Goal: Task Accomplishment & Management: Complete application form

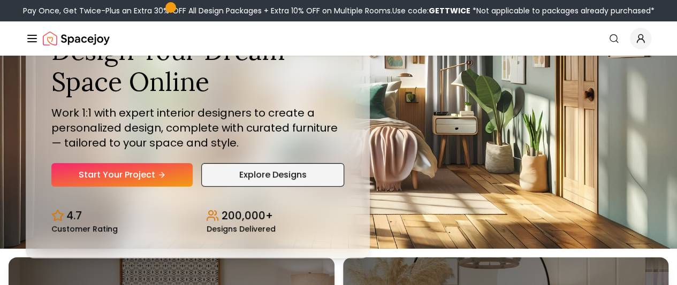
scroll to position [54, 0]
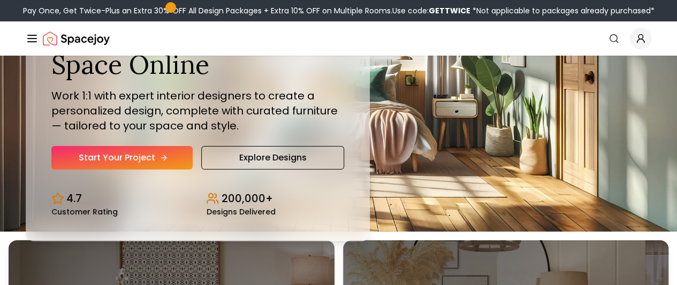
click at [162, 170] on link "Start Your Project" at bounding box center [121, 158] width 141 height 24
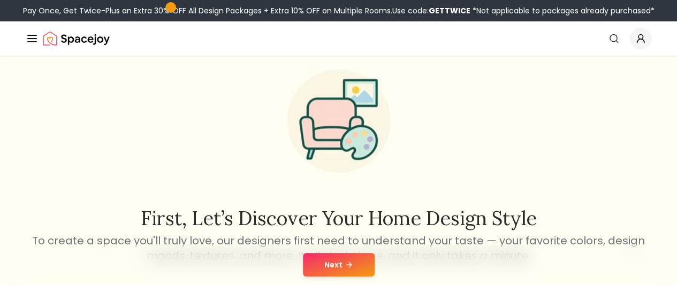
scroll to position [54, 0]
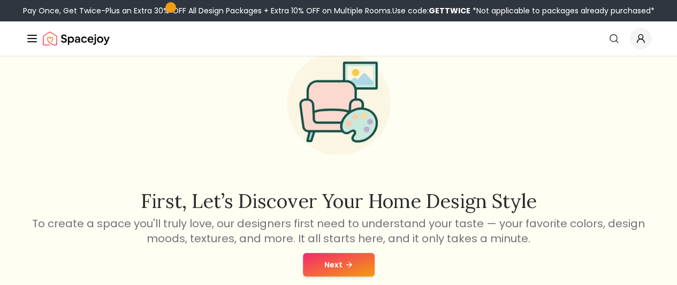
click at [364, 276] on button "Next" at bounding box center [339, 265] width 72 height 24
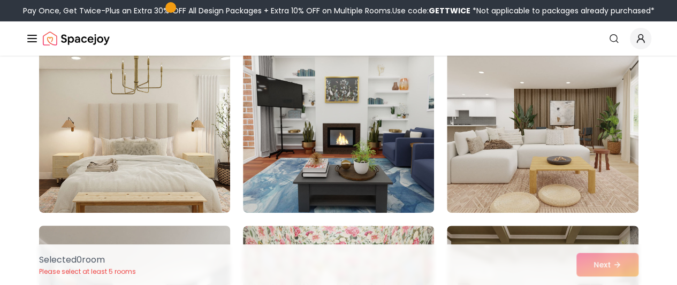
scroll to position [107, 0]
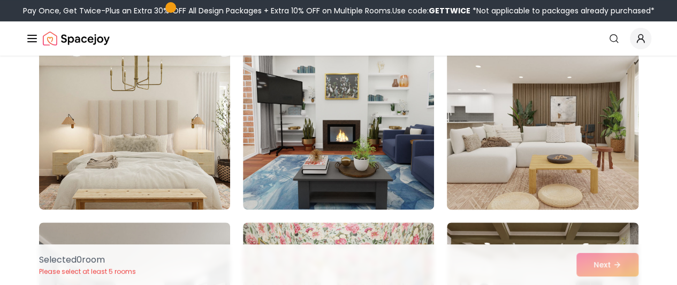
click at [487, 112] on img at bounding box center [542, 124] width 201 height 180
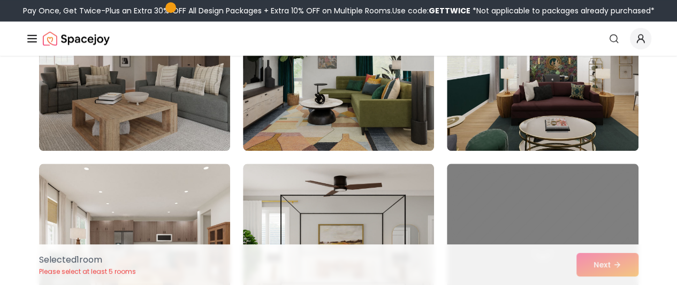
scroll to position [482, 0]
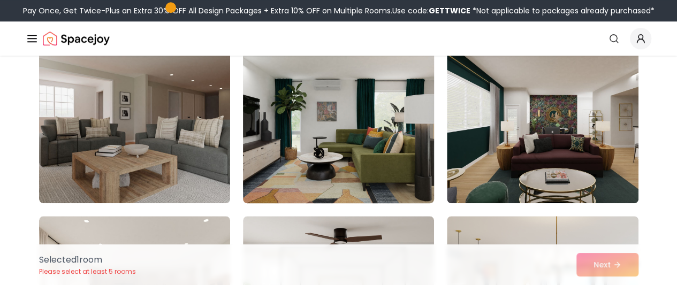
click at [340, 169] on img at bounding box center [338, 118] width 201 height 180
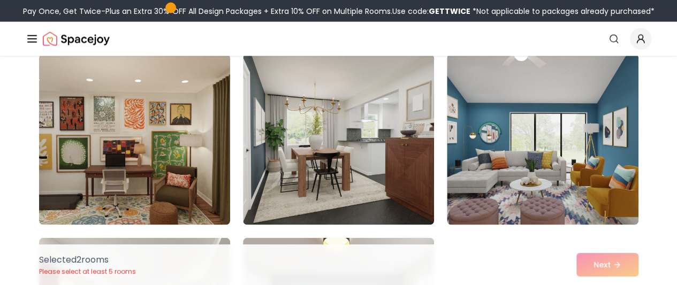
scroll to position [1071, 0]
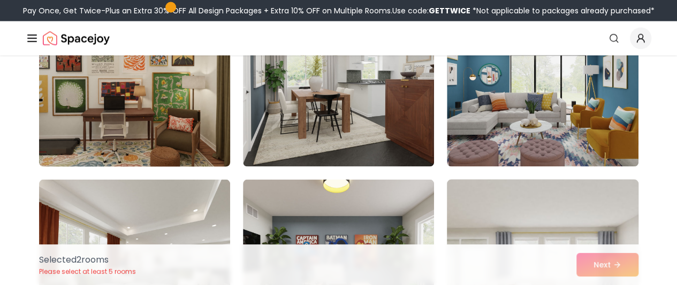
click at [169, 144] on img at bounding box center [134, 81] width 201 height 180
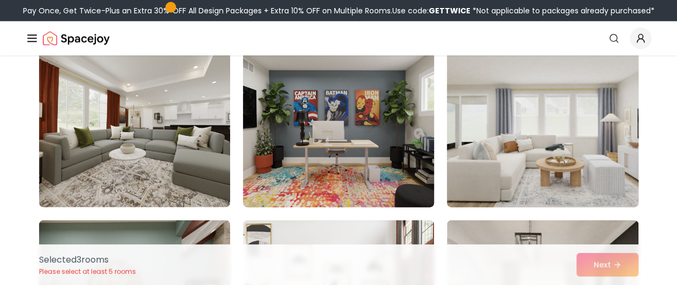
scroll to position [1231, 0]
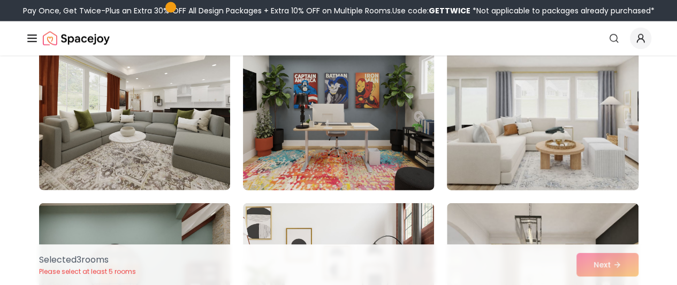
click at [339, 106] on img at bounding box center [338, 105] width 201 height 180
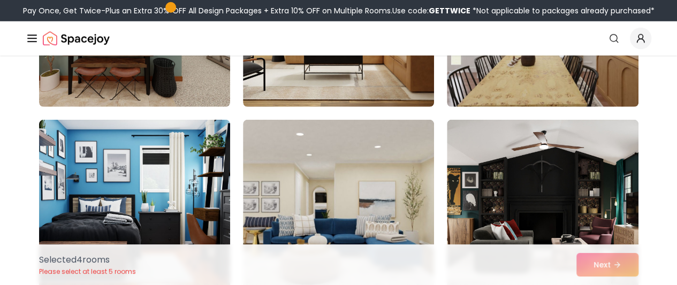
scroll to position [1606, 0]
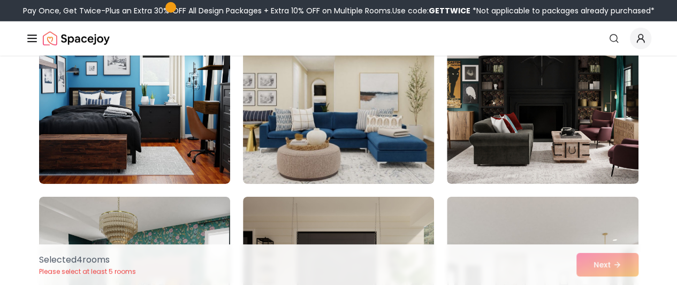
click at [391, 149] on img at bounding box center [338, 99] width 201 height 180
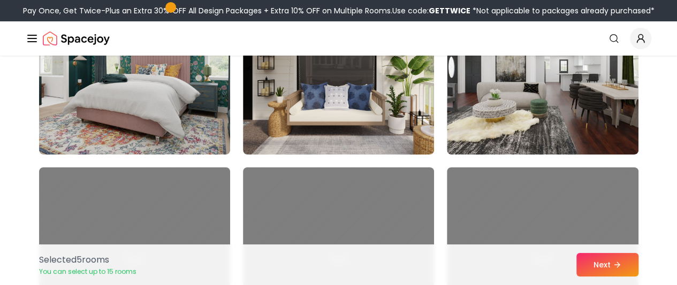
scroll to position [1820, 0]
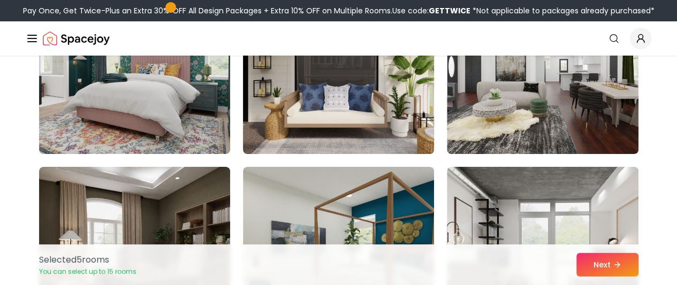
click at [391, 124] on img at bounding box center [338, 69] width 201 height 180
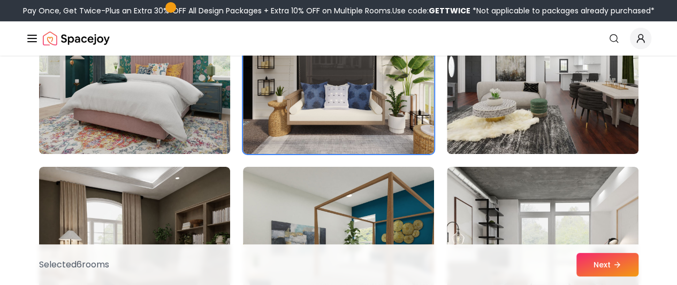
scroll to position [1767, 0]
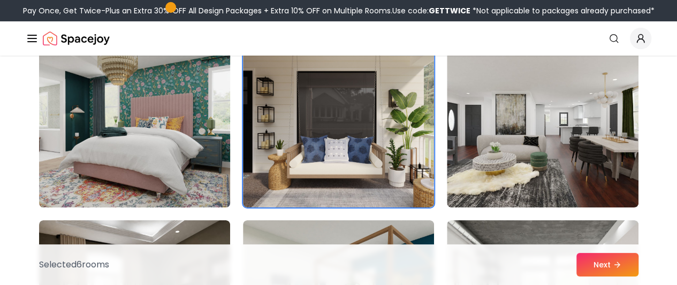
click at [183, 135] on img at bounding box center [134, 122] width 201 height 180
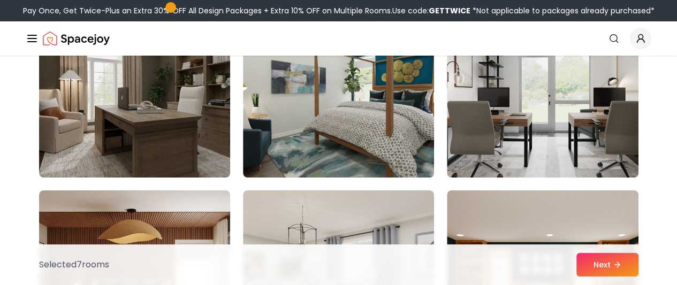
scroll to position [1927, 0]
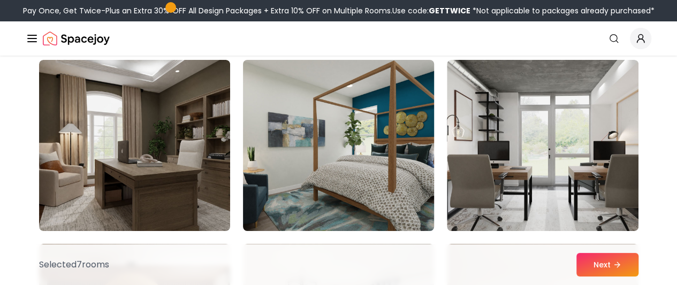
click at [364, 150] on img at bounding box center [338, 146] width 201 height 180
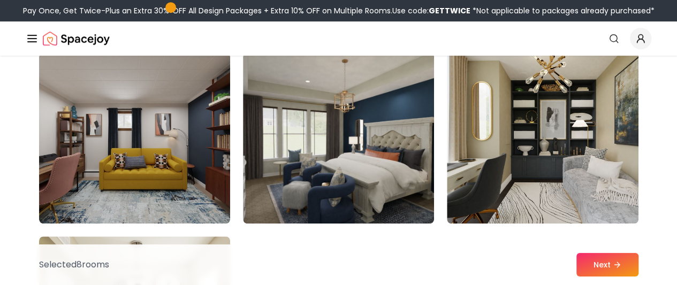
scroll to position [2356, 0]
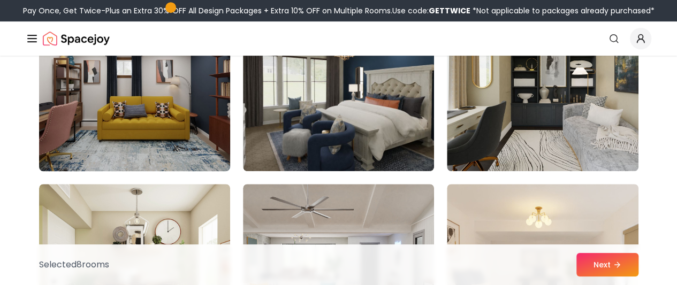
click at [137, 101] on img at bounding box center [134, 86] width 201 height 180
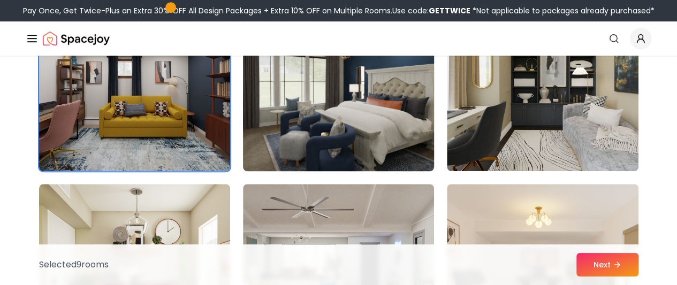
click at [357, 146] on img at bounding box center [338, 86] width 201 height 180
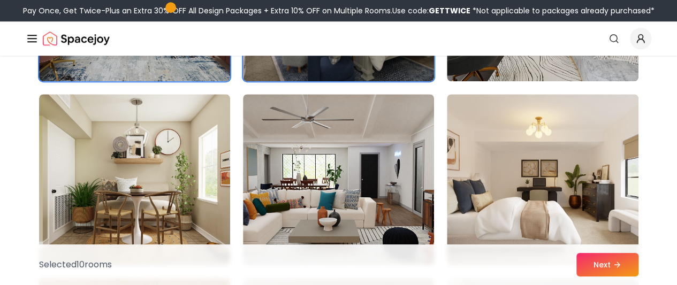
scroll to position [2463, 0]
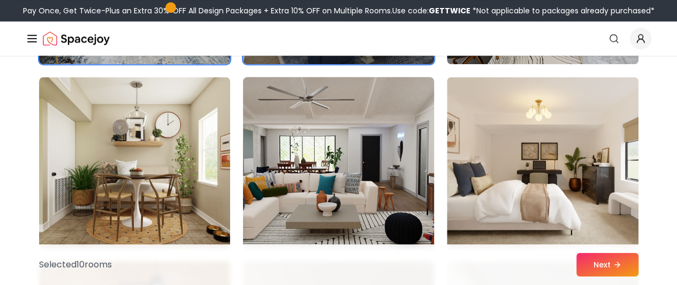
click at [323, 156] on img at bounding box center [338, 163] width 201 height 180
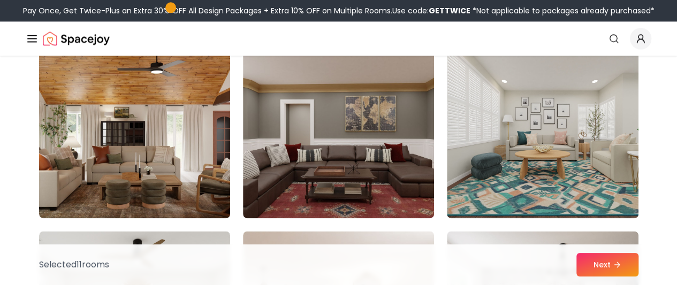
scroll to position [2730, 0]
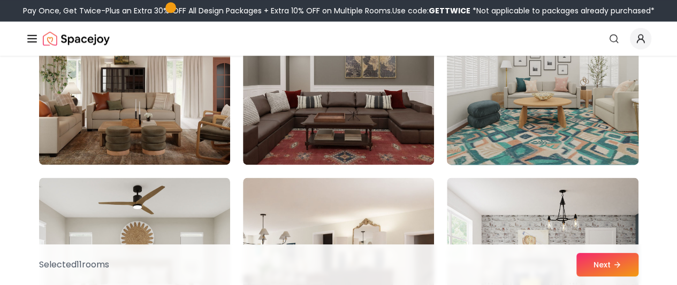
click at [501, 156] on img at bounding box center [542, 79] width 201 height 180
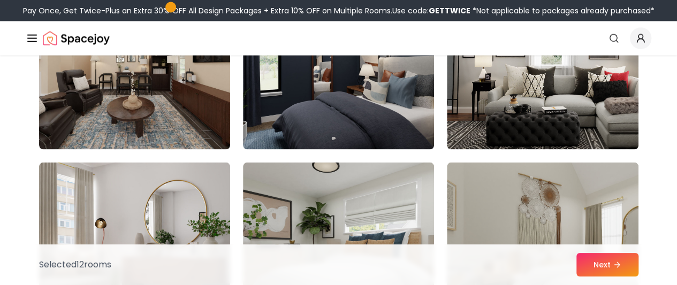
scroll to position [3159, 0]
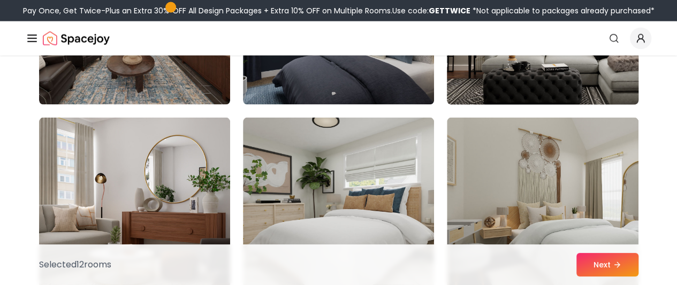
click at [482, 91] on img at bounding box center [542, 19] width 201 height 180
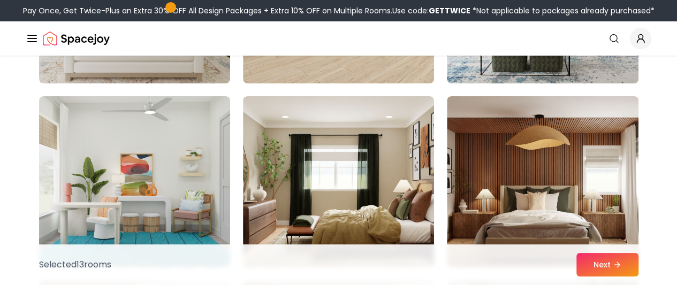
scroll to position [3962, 0]
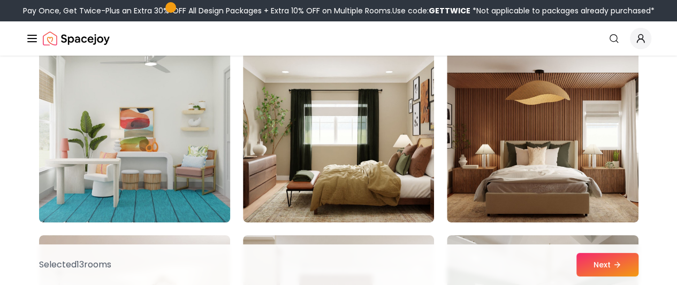
click at [142, 165] on img at bounding box center [134, 137] width 201 height 180
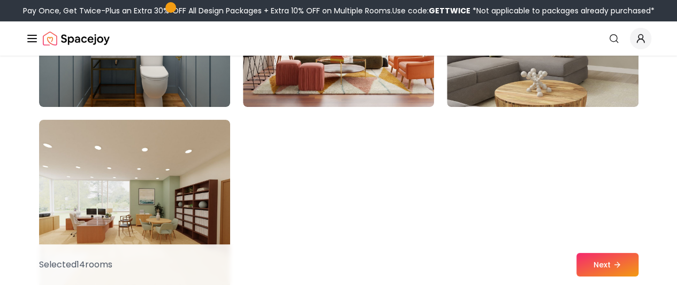
scroll to position [6049, 0]
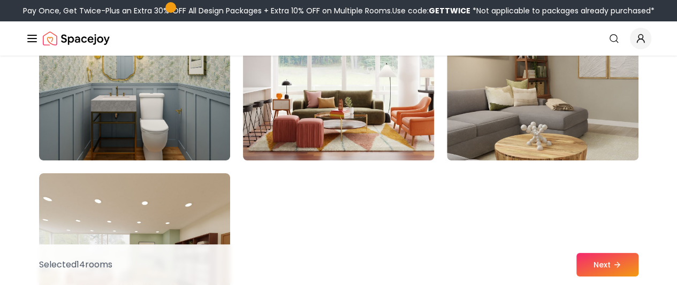
click at [370, 146] on img at bounding box center [338, 75] width 201 height 180
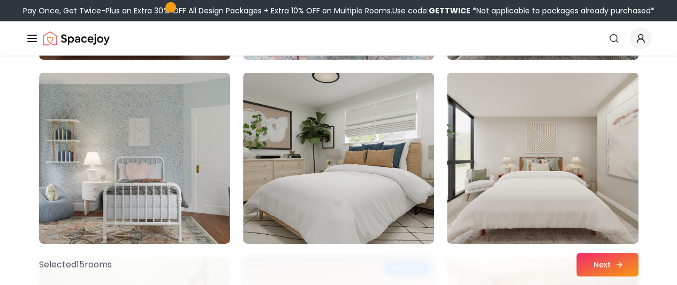
click at [596, 265] on button "Next" at bounding box center [608, 265] width 62 height 24
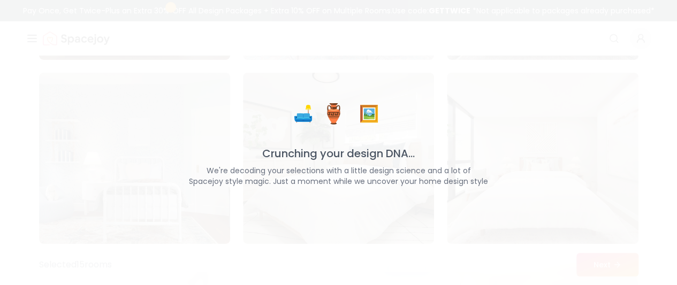
scroll to position [5782, 0]
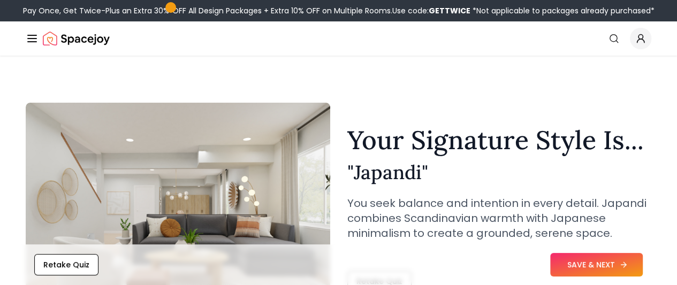
click at [599, 262] on button "SAVE & NEXT" at bounding box center [596, 265] width 93 height 24
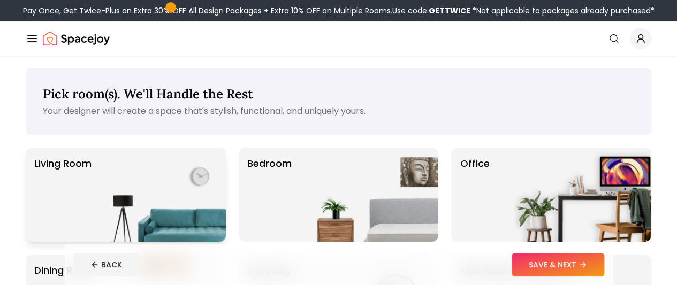
click at [150, 183] on img at bounding box center [157, 195] width 137 height 94
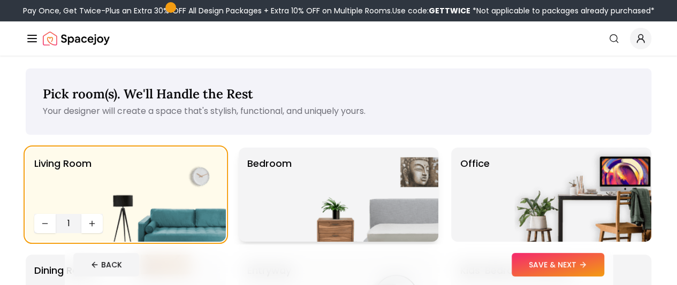
click at [283, 184] on p "Bedroom" at bounding box center [269, 194] width 44 height 77
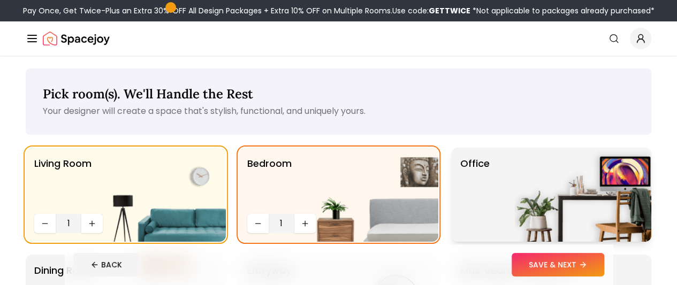
click at [559, 197] on img at bounding box center [582, 195] width 137 height 94
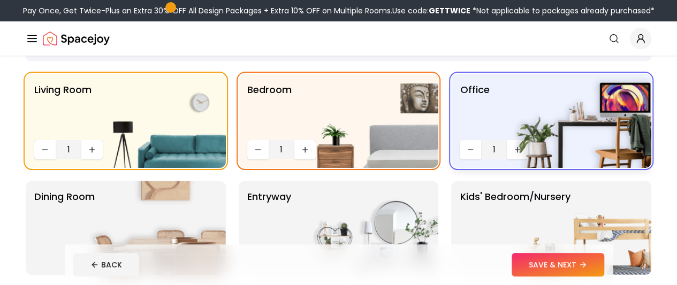
scroll to position [107, 0]
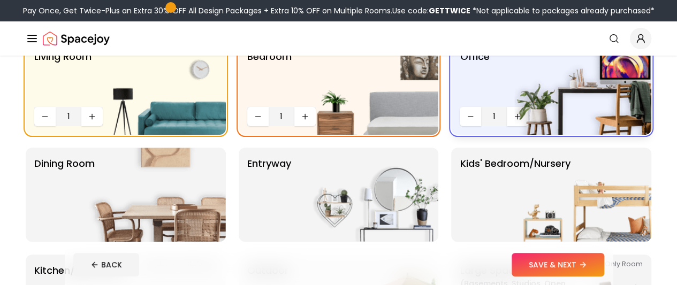
click at [475, 184] on p "Kids' Bedroom/Nursery" at bounding box center [515, 194] width 110 height 77
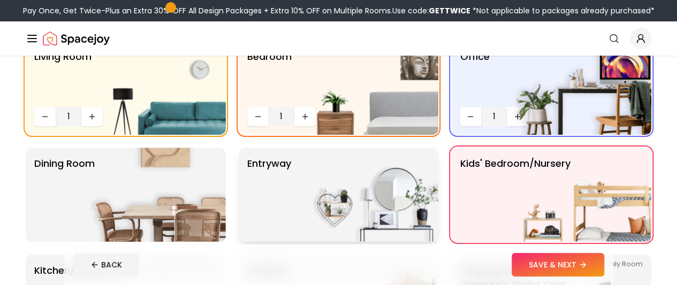
click at [344, 185] on img at bounding box center [369, 195] width 137 height 94
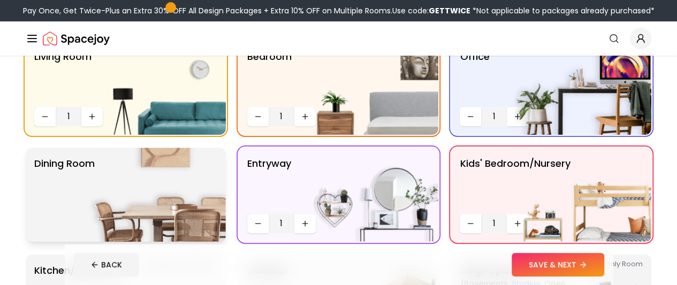
click at [193, 189] on img at bounding box center [157, 195] width 137 height 94
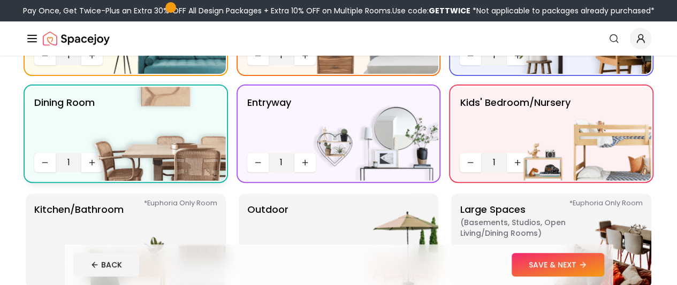
scroll to position [268, 0]
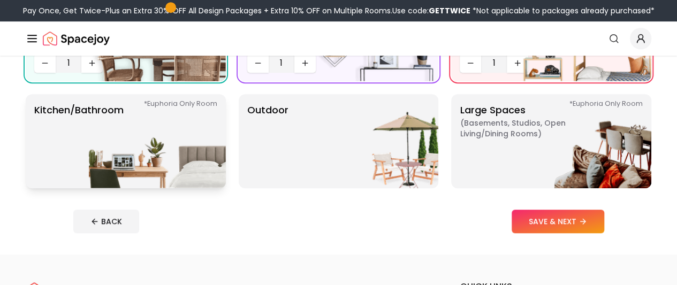
click at [209, 160] on img at bounding box center [157, 141] width 137 height 94
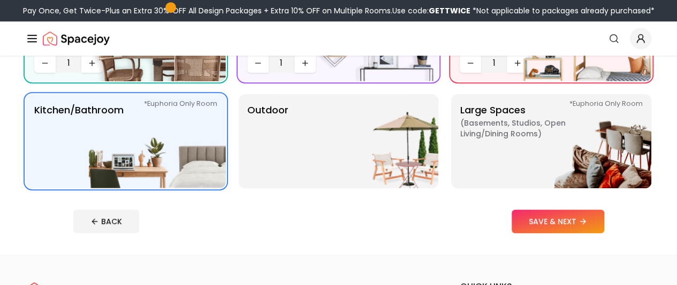
click at [227, 115] on div "Living Room 1 Bedroom 1 Office 1 Dining Room 1 entryway 1 Kids' Bedroom/Nursery…" at bounding box center [339, 34] width 626 height 308
click at [279, 115] on p "Outdoor" at bounding box center [267, 141] width 41 height 77
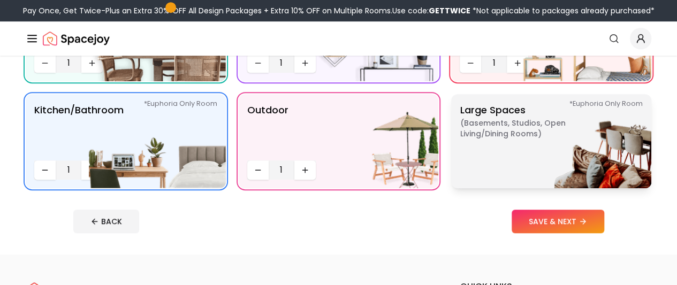
click at [478, 133] on span "( Basements, Studios, Open living/dining rooms )" at bounding box center [527, 128] width 134 height 21
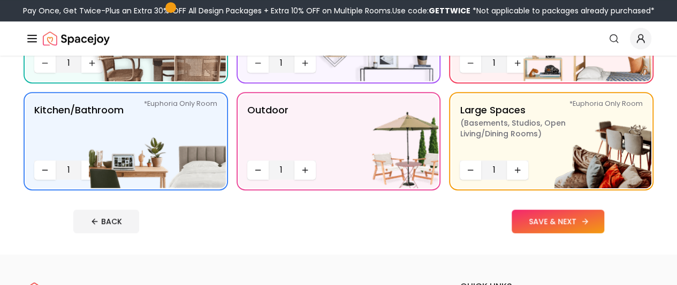
click at [587, 224] on button "SAVE & NEXT" at bounding box center [558, 222] width 93 height 24
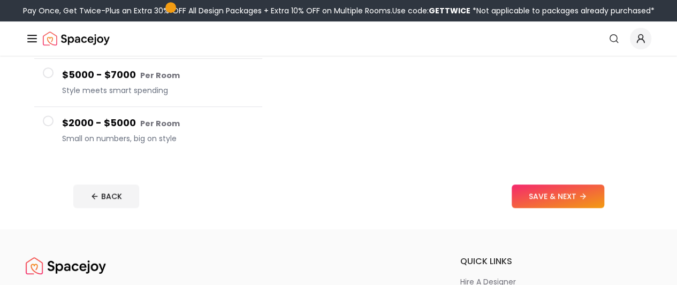
click at [143, 133] on span "Small on numbers, big on style" at bounding box center [158, 138] width 192 height 11
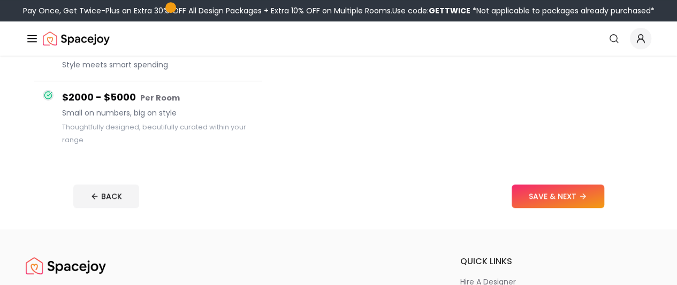
scroll to position [255, 0]
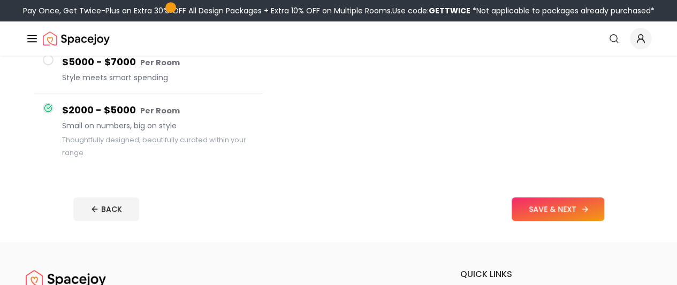
click at [571, 208] on button "SAVE & NEXT" at bounding box center [558, 210] width 93 height 24
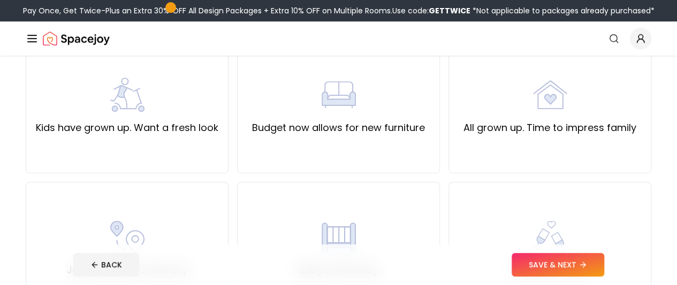
scroll to position [268, 0]
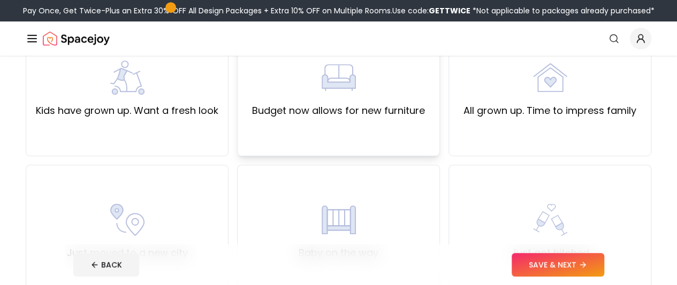
click at [347, 81] on img at bounding box center [339, 77] width 34 height 34
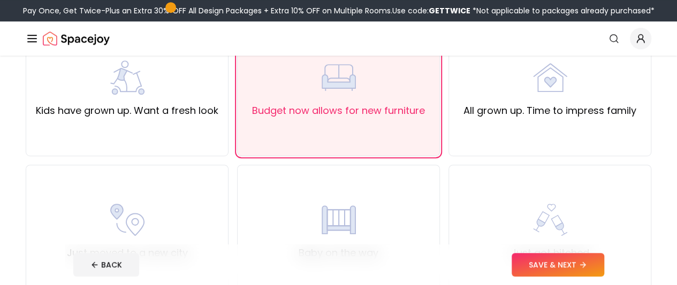
click at [583, 269] on button "SAVE & NEXT" at bounding box center [558, 265] width 93 height 24
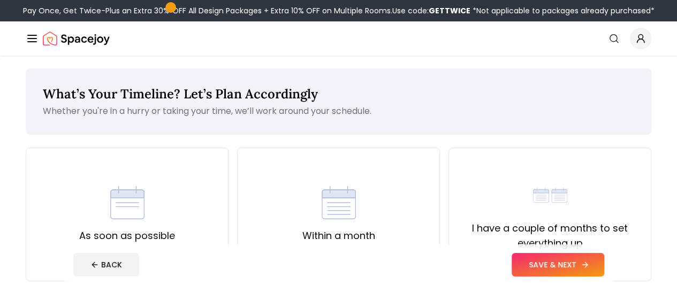
click at [584, 269] on button "SAVE & NEXT" at bounding box center [558, 265] width 93 height 24
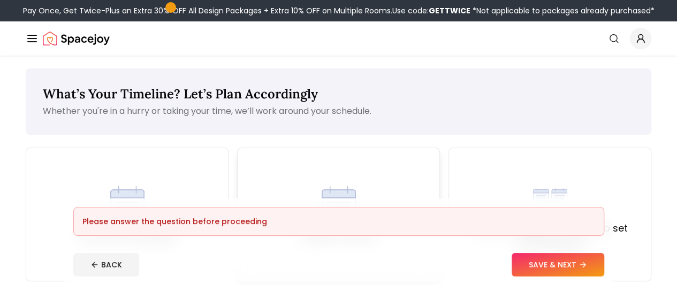
scroll to position [161, 0]
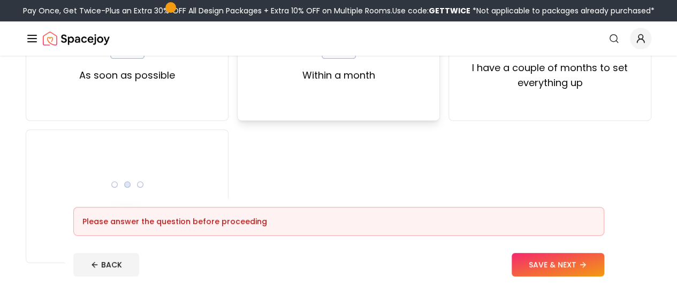
click at [349, 87] on div "Within a month" at bounding box center [338, 54] width 203 height 134
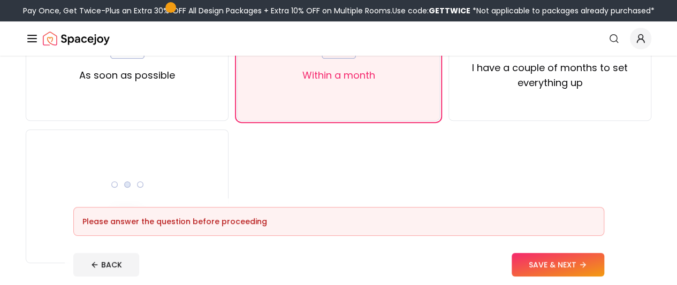
click at [574, 274] on button "SAVE & NEXT" at bounding box center [558, 265] width 93 height 24
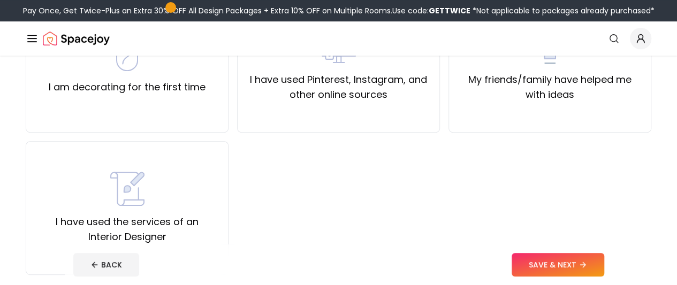
scroll to position [161, 0]
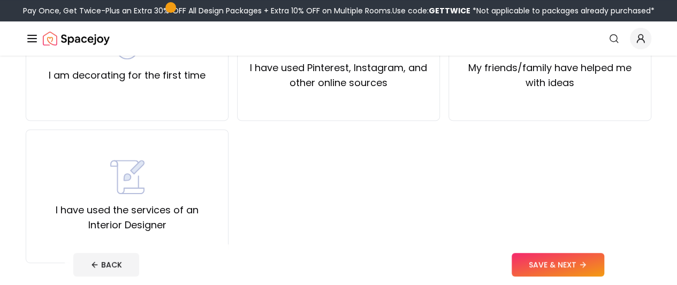
click at [405, 129] on div "I am decorating for the first time I have used Pinterest, Instagram, and other …" at bounding box center [339, 125] width 626 height 276
click at [399, 116] on div "I have used Pinterest, Instagram, and other online sources" at bounding box center [338, 54] width 203 height 134
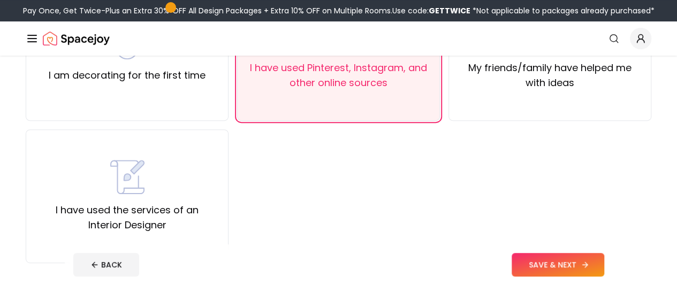
click at [562, 267] on button "SAVE & NEXT" at bounding box center [558, 265] width 93 height 24
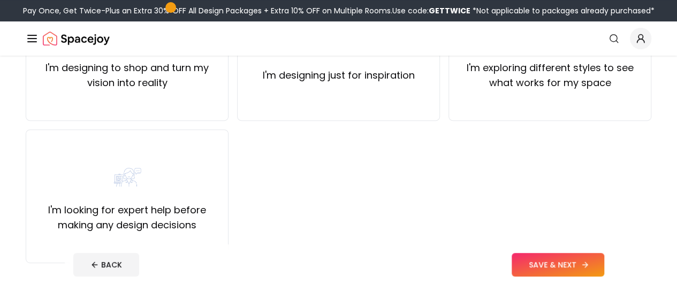
scroll to position [18, 0]
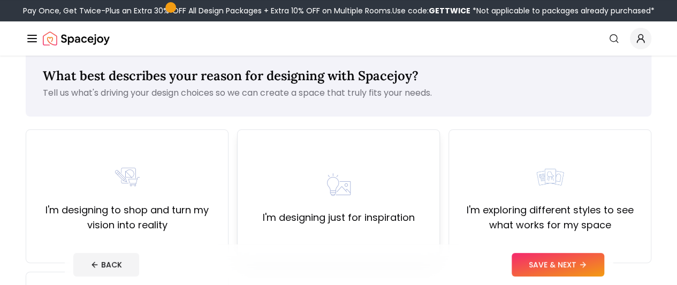
click at [535, 168] on img at bounding box center [550, 177] width 34 height 34
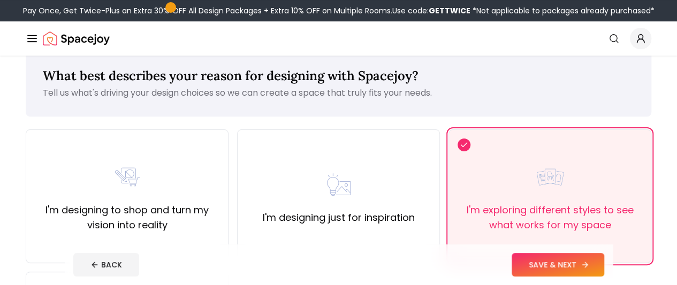
click at [604, 260] on button "SAVE & NEXT" at bounding box center [558, 265] width 93 height 24
